Goal: Transaction & Acquisition: Download file/media

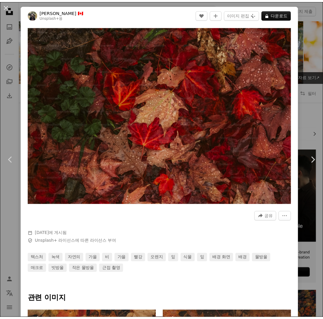
scroll to position [3670, 0]
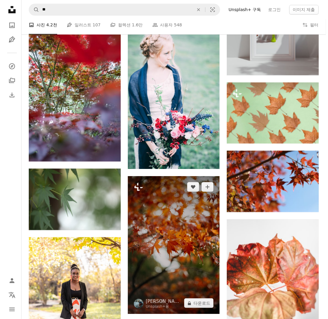
scroll to position [4508, 0]
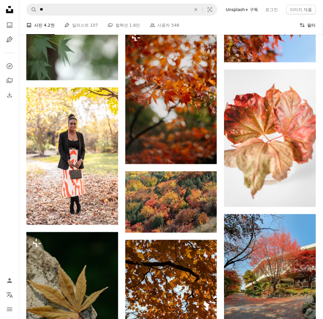
click at [307, 23] on button "Filters 필터" at bounding box center [308, 25] width 16 height 19
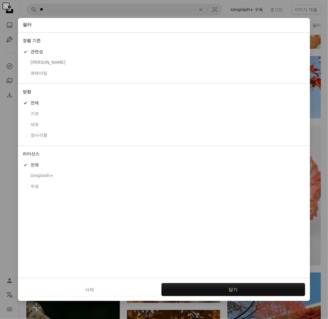
click at [39, 187] on div "무료" at bounding box center [164, 186] width 282 height 6
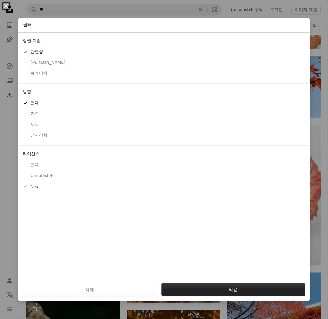
click at [245, 289] on button "적용" at bounding box center [233, 289] width 144 height 13
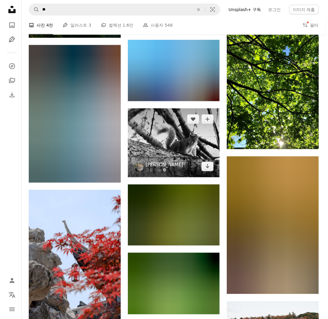
scroll to position [5743, 0]
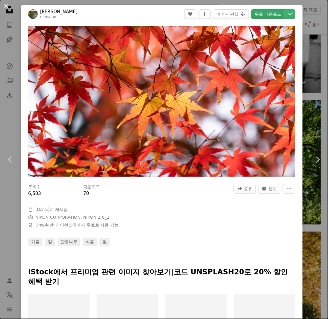
click at [263, 14] on link "무료 다운로드" at bounding box center [268, 14] width 34 height 10
